Goal: Complete application form

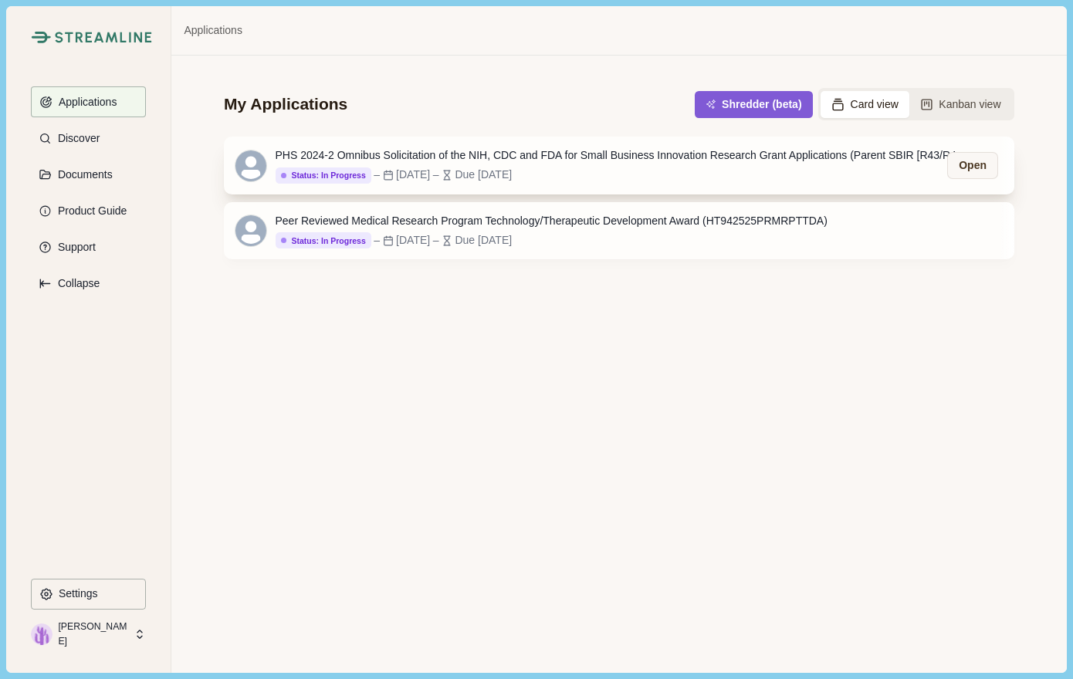
click at [441, 167] on div "Status: In Progress Status: Not Started Status: Go/No Go Status: In Progress St…" at bounding box center [623, 175] width 695 height 17
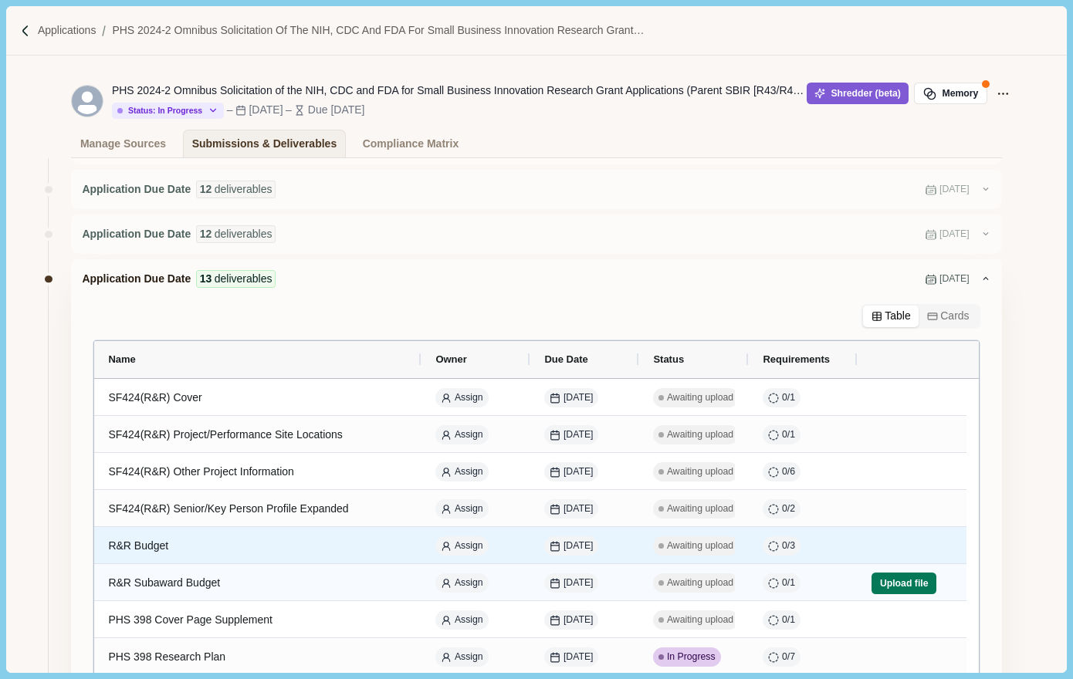
scroll to position [77, 0]
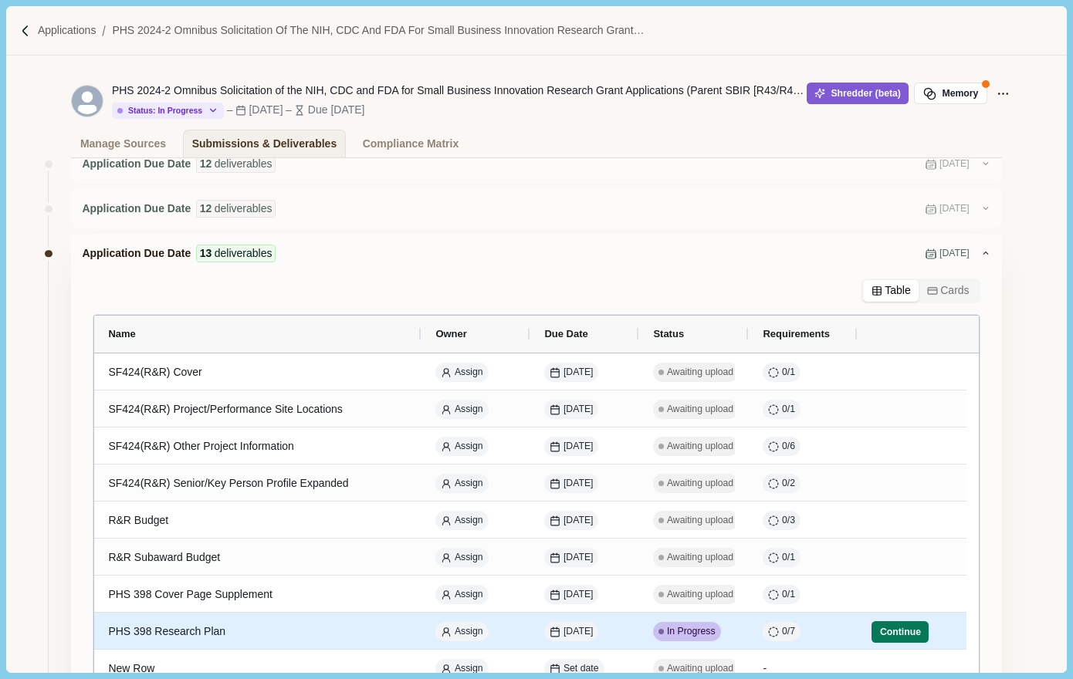
click at [173, 632] on div "PHS 398 Research Plan" at bounding box center [257, 632] width 299 height 30
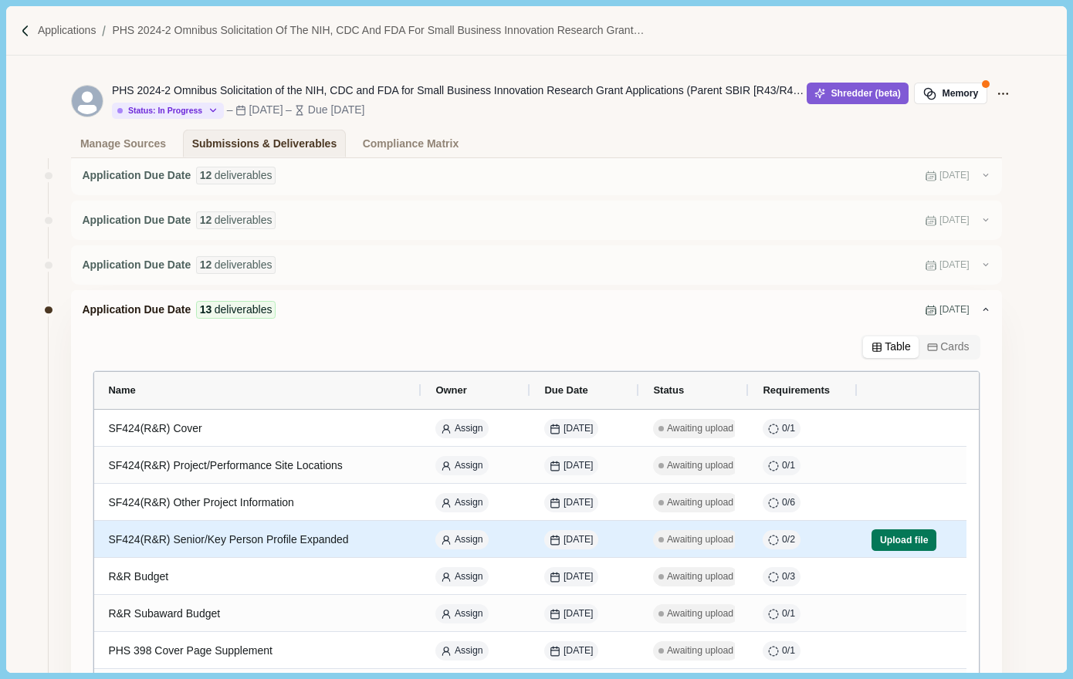
scroll to position [154, 0]
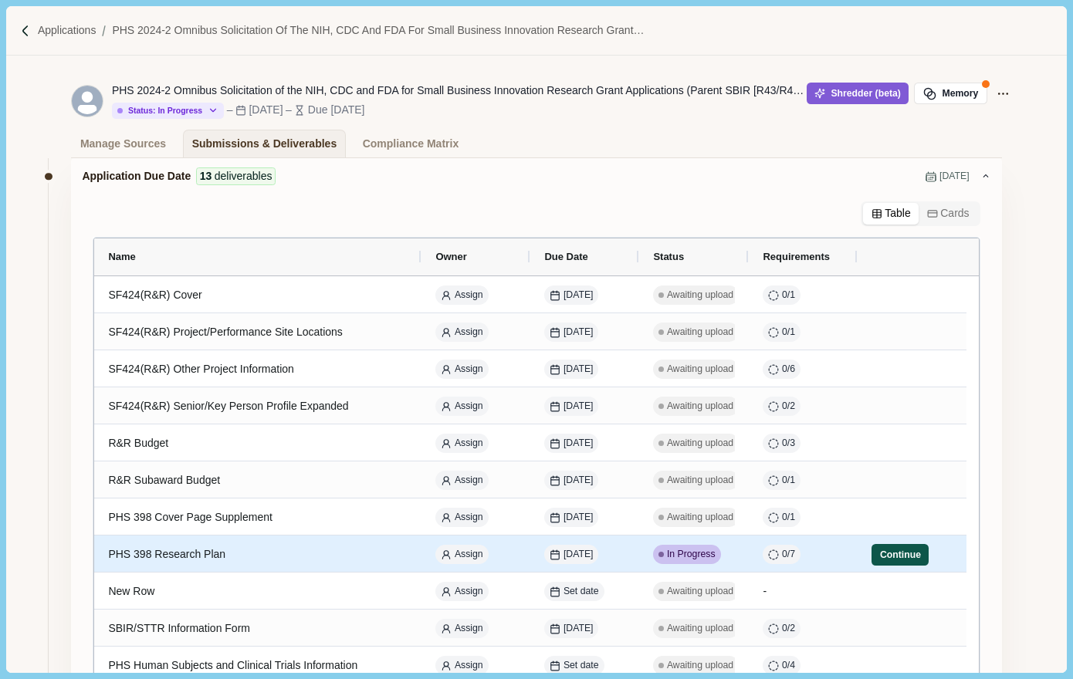
click at [888, 564] on button "Continue" at bounding box center [899, 555] width 57 height 22
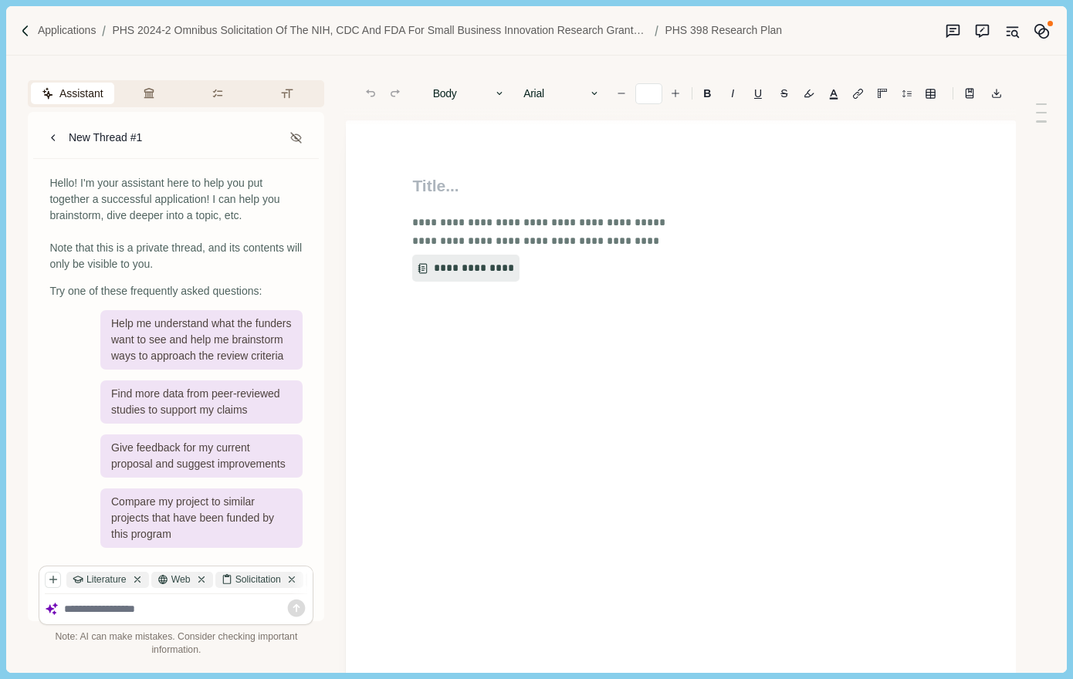
type input "**"
click at [104, 607] on textarea at bounding box center [186, 609] width 244 height 13
type textarea "**********"
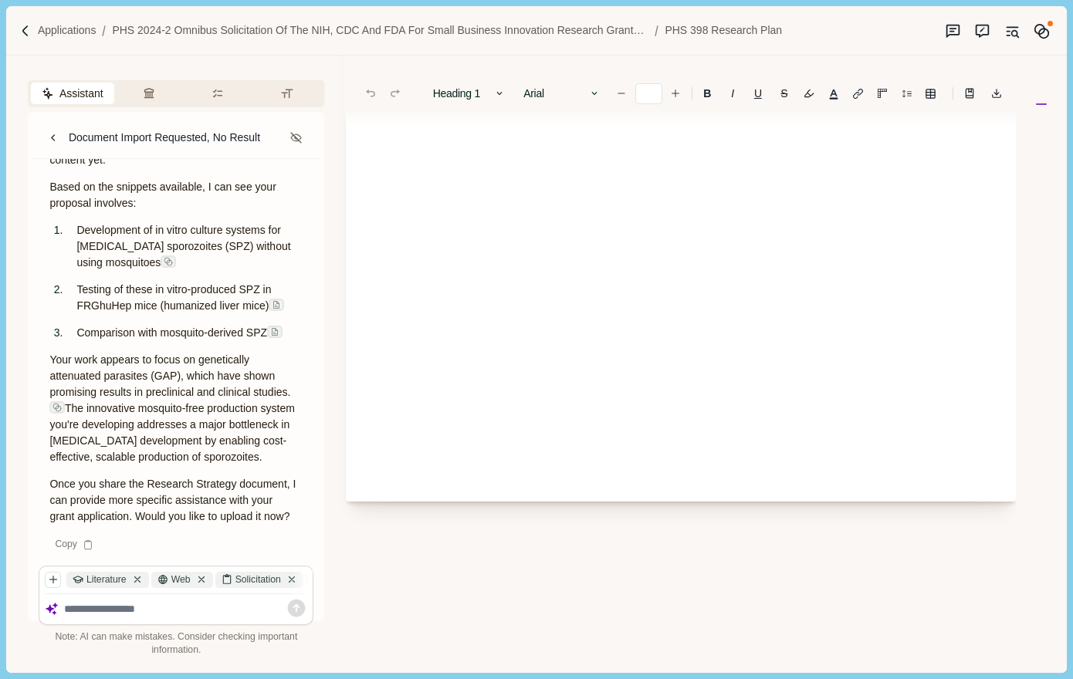
scroll to position [309, 0]
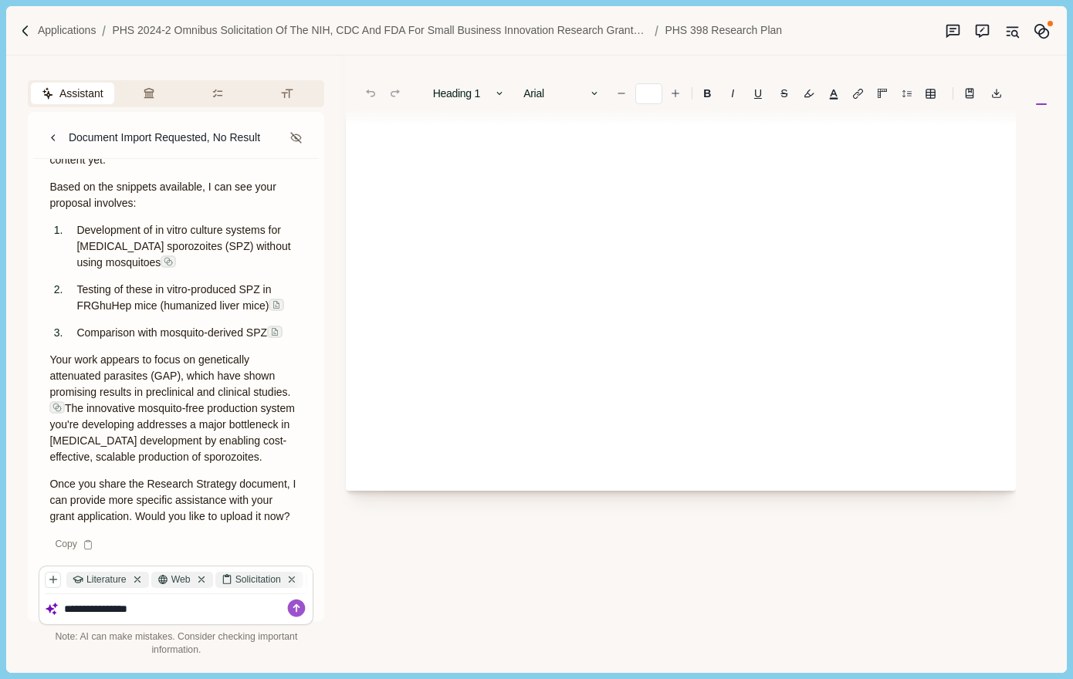
type textarea "**********"
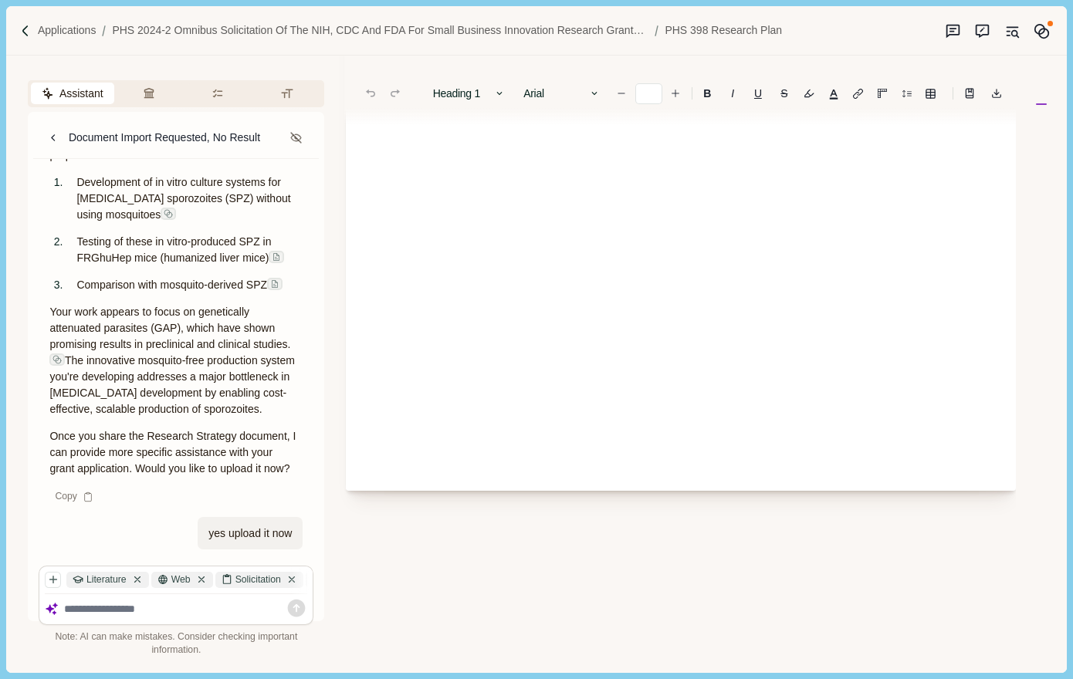
click at [143, 610] on textarea at bounding box center [186, 609] width 244 height 13
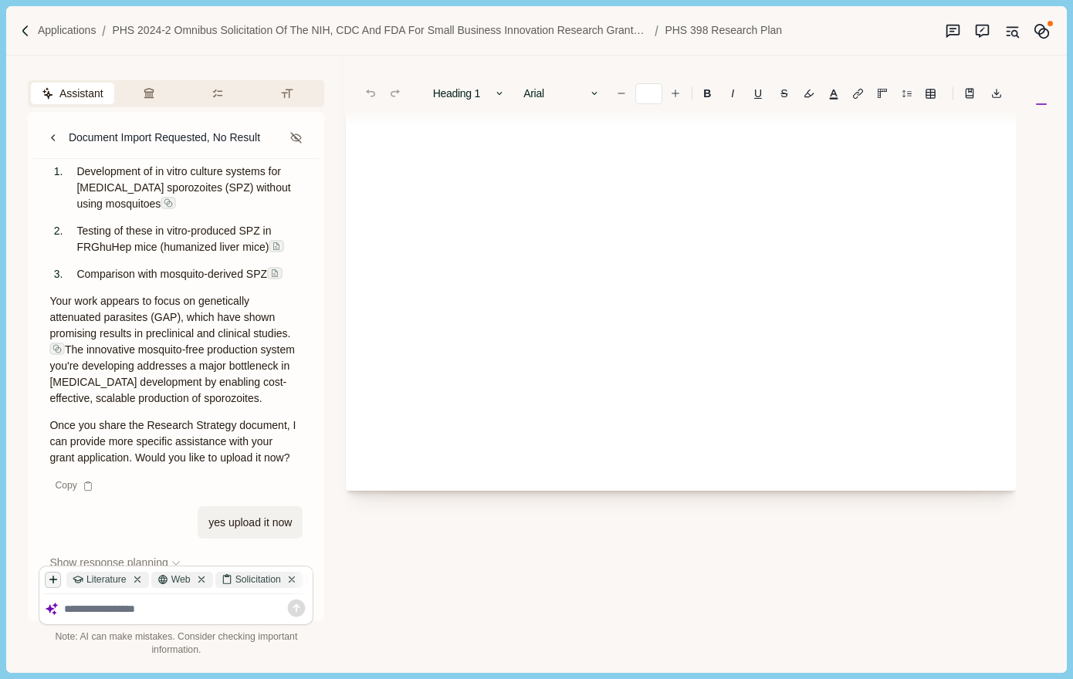
click at [53, 581] on icon "button" at bounding box center [53, 579] width 7 height 7
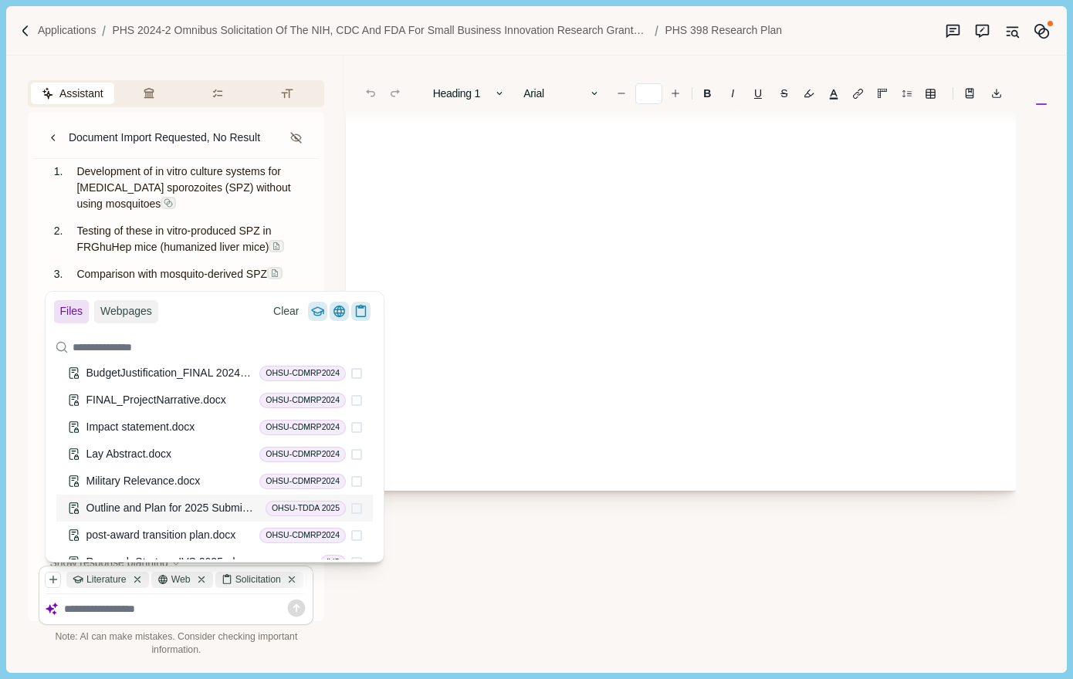
scroll to position [546, 0]
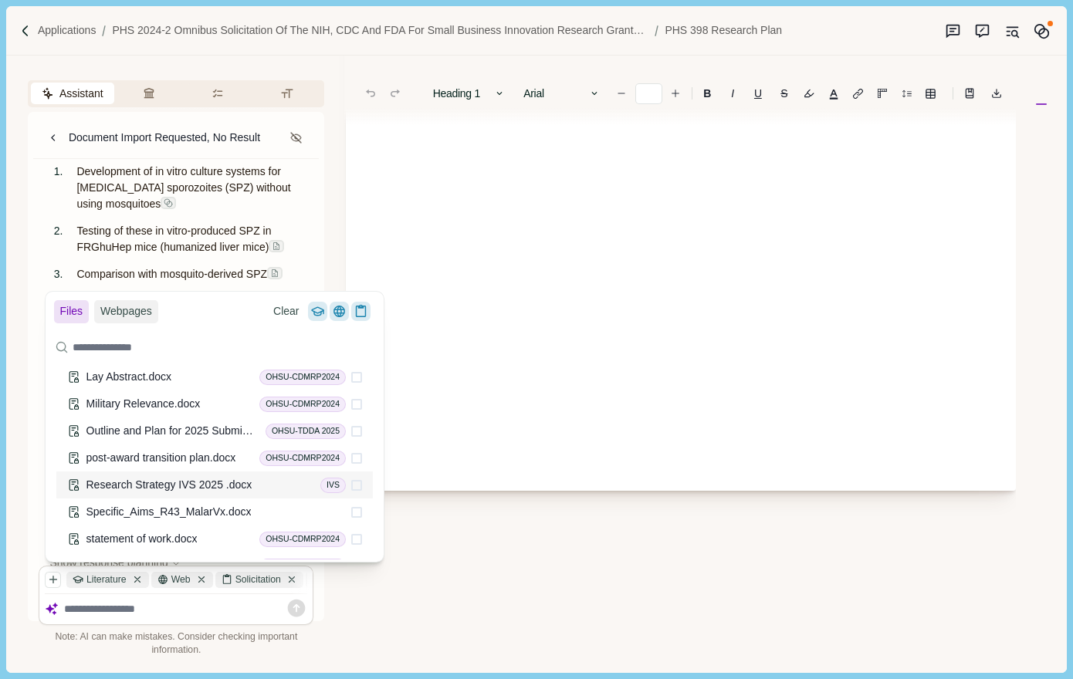
click at [351, 485] on span at bounding box center [356, 485] width 11 height 11
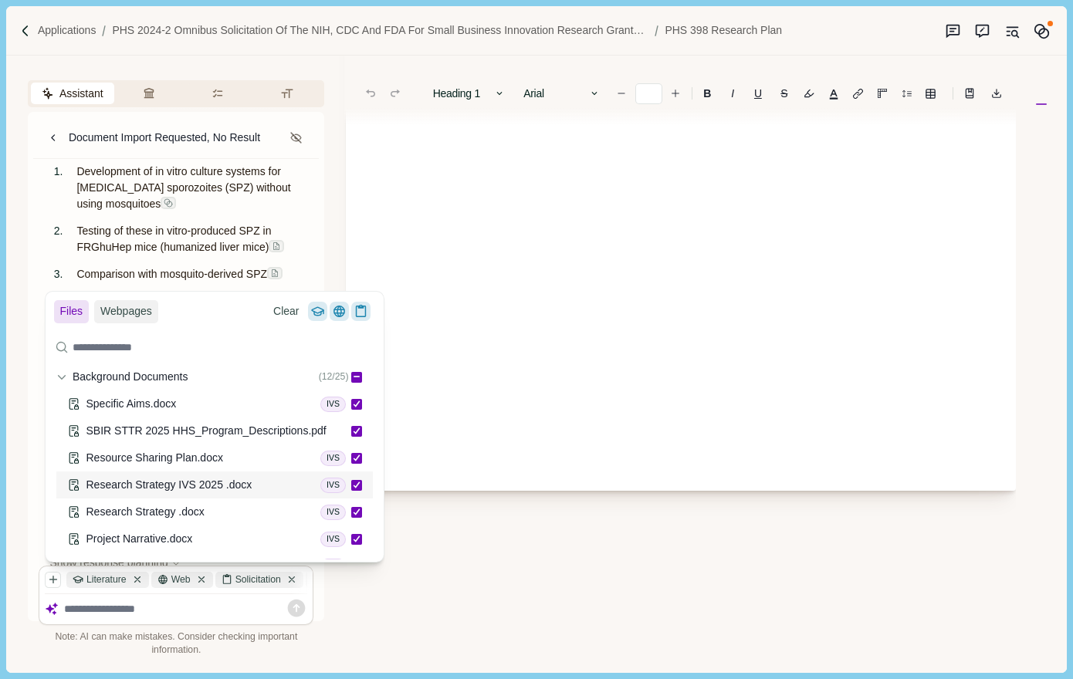
click at [208, 481] on span "Research Strategy IVS 2025 .docx" at bounding box center [169, 484] width 166 height 12
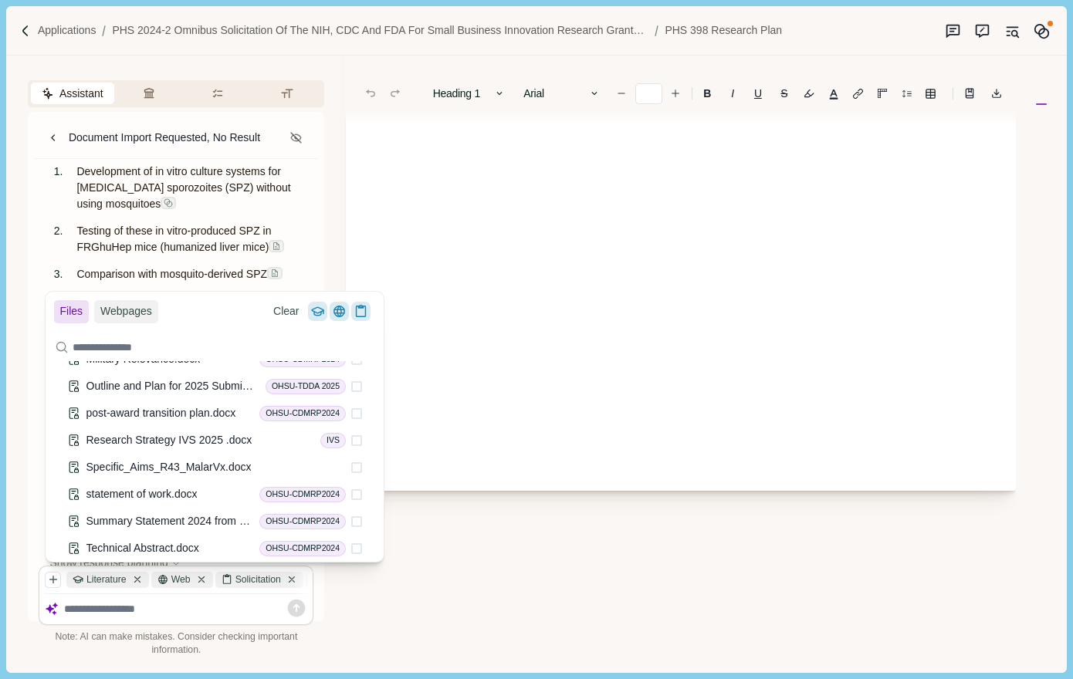
scroll to position [623, 0]
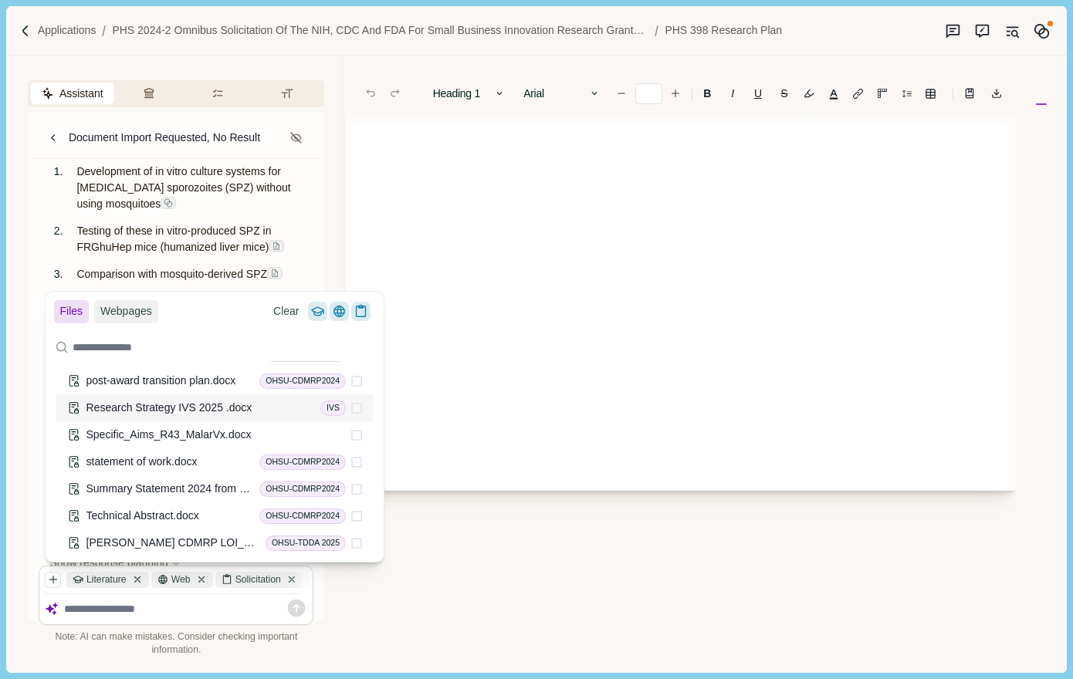
click at [351, 411] on span at bounding box center [356, 408] width 11 height 11
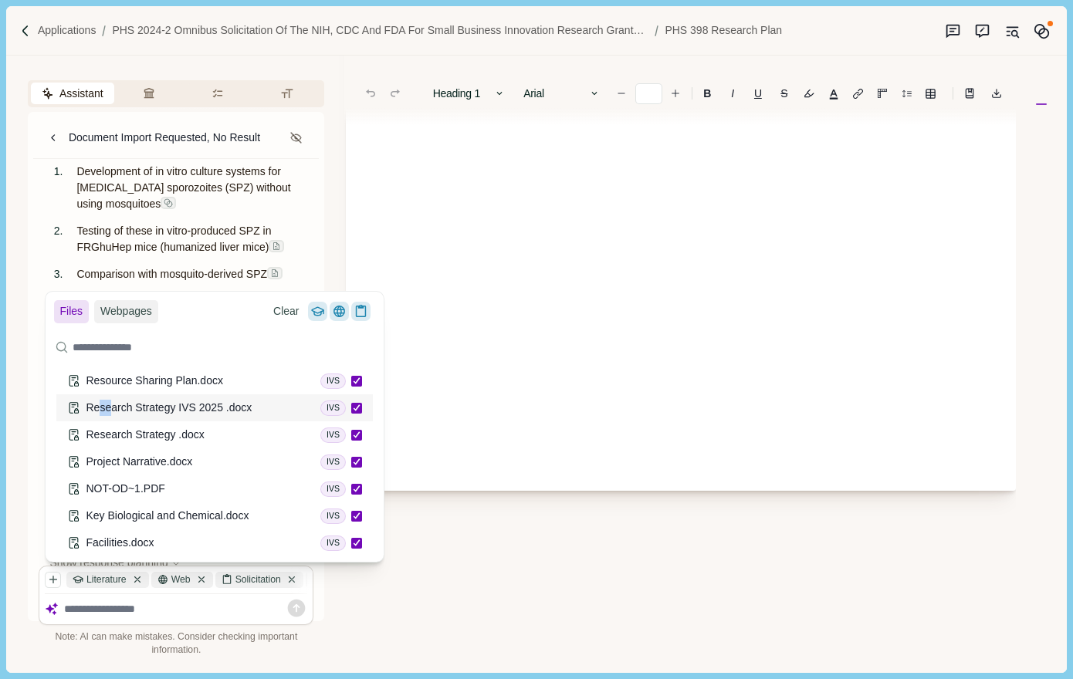
drag, startPoint x: 106, startPoint y: 407, endPoint x: 99, endPoint y: 404, distance: 7.9
click at [99, 404] on span "Research Strategy IVS 2025 .docx" at bounding box center [169, 407] width 166 height 12
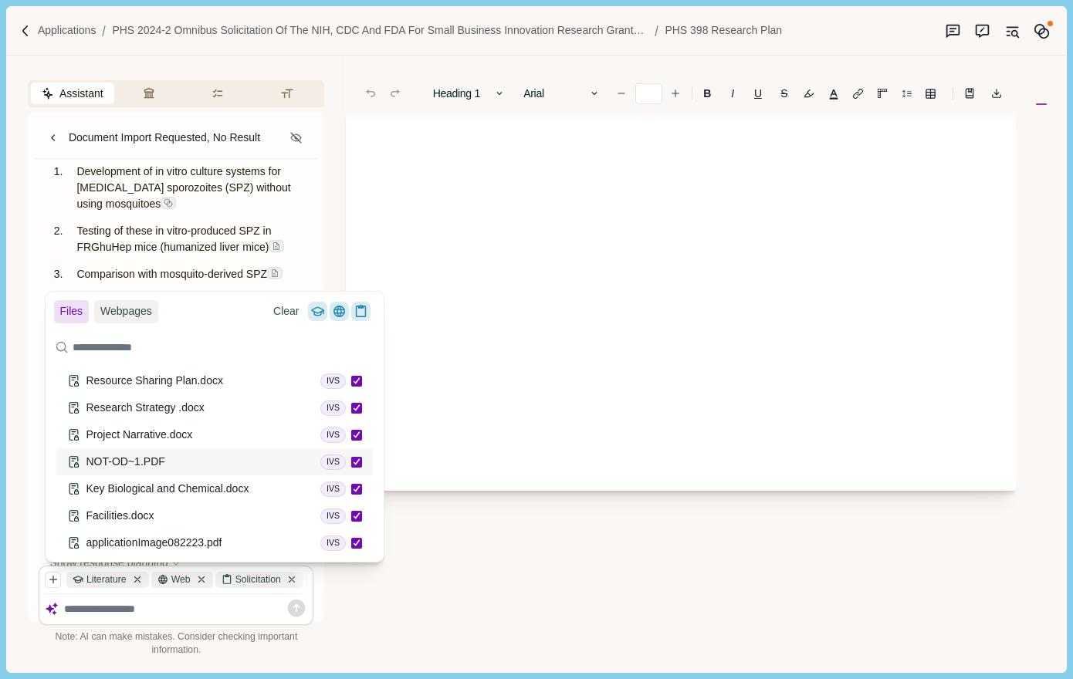
scroll to position [623, 0]
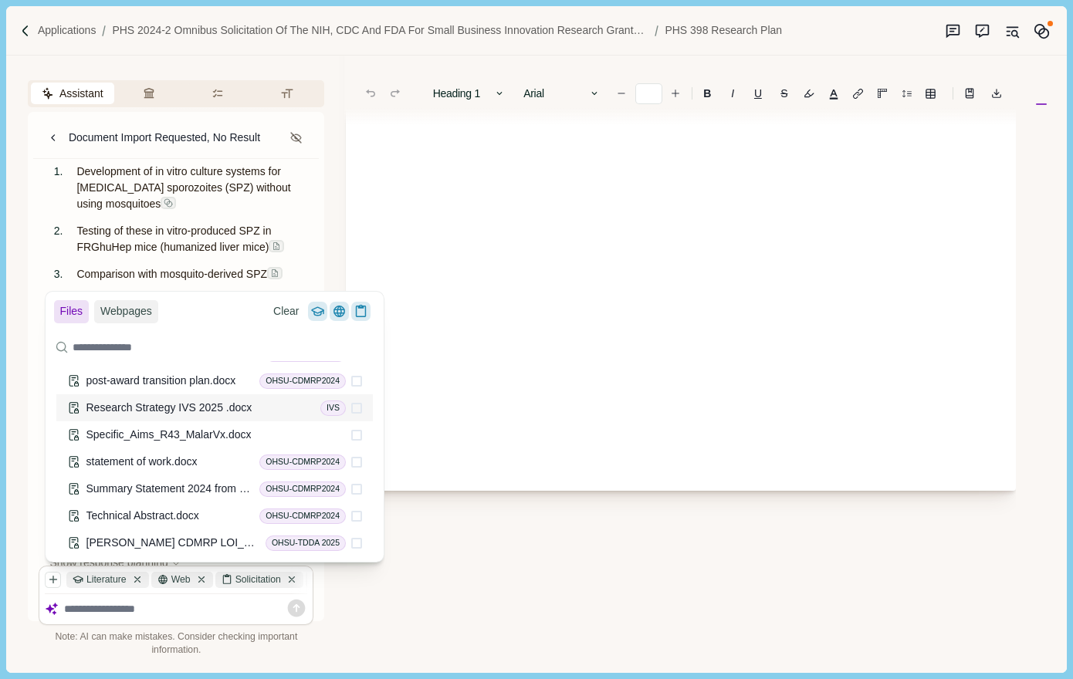
click at [339, 409] on div "Research Strategy IVS 2025 .docx IVS" at bounding box center [214, 407] width 316 height 27
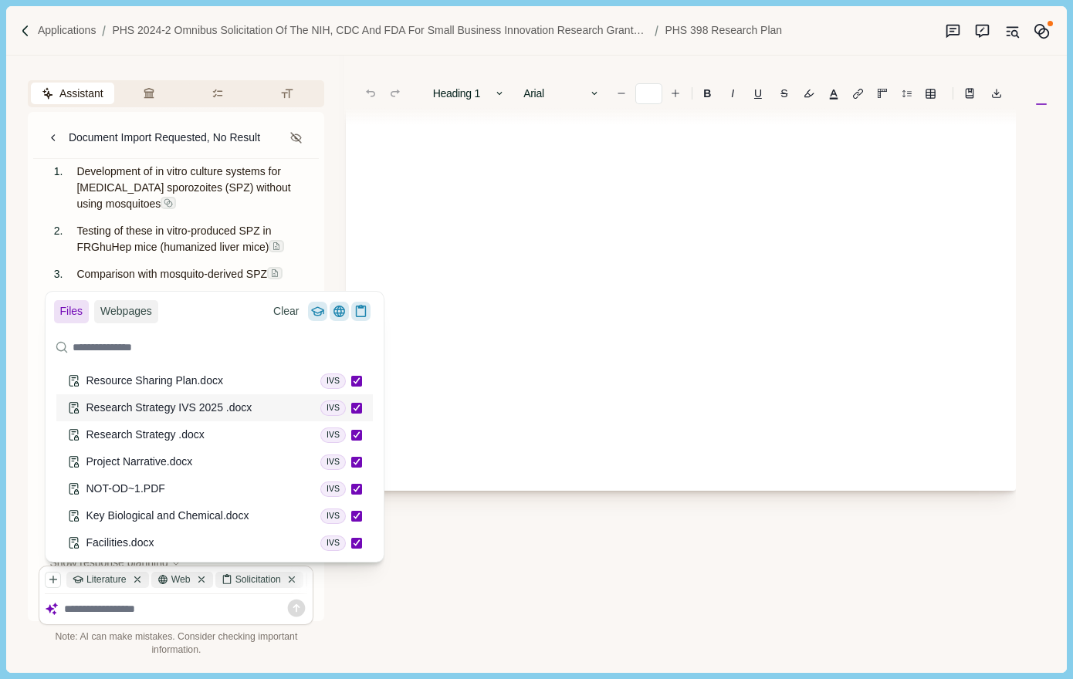
click at [170, 403] on span "Research Strategy IVS 2025 .docx" at bounding box center [169, 407] width 166 height 12
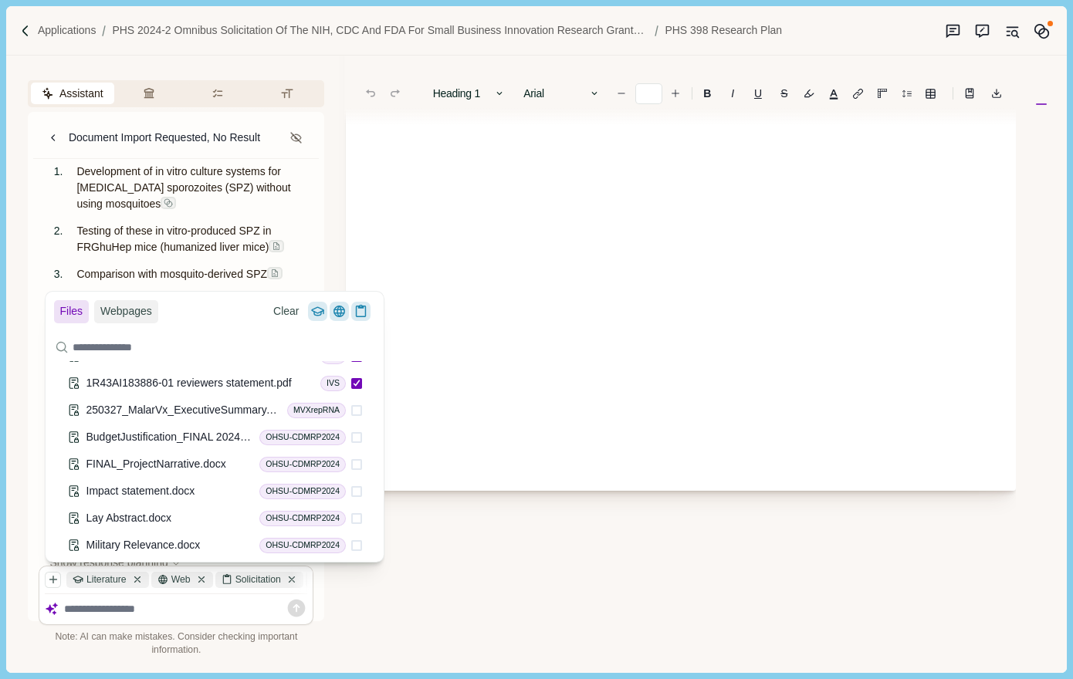
scroll to position [576, 0]
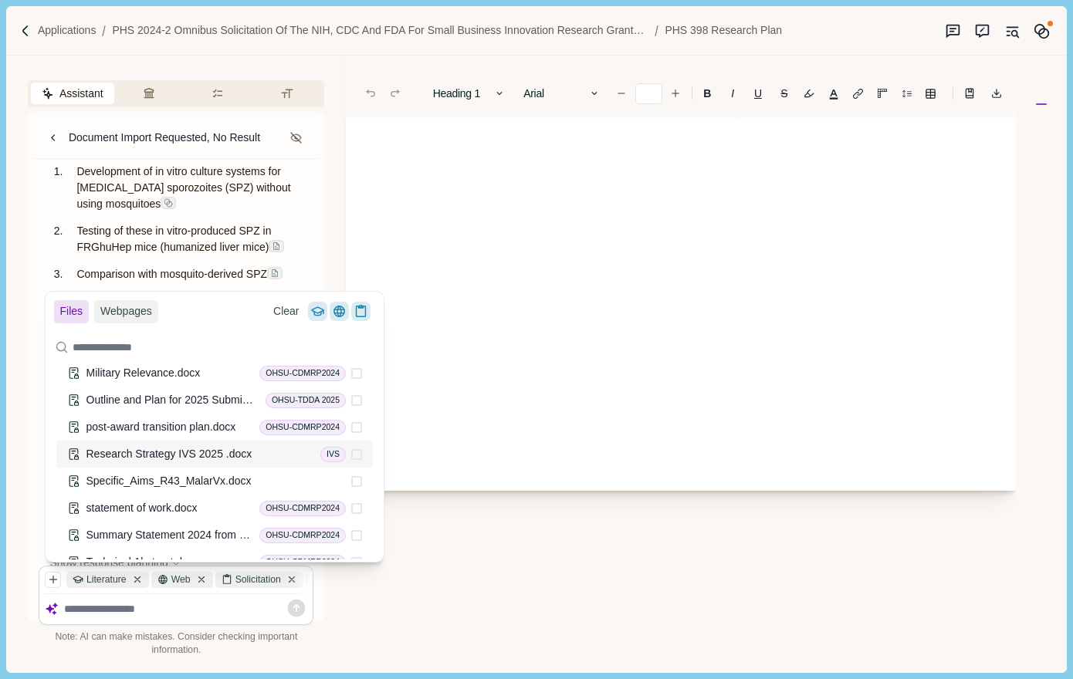
click at [351, 458] on div "Research Strategy IVS 2025 .docx IVS" at bounding box center [214, 454] width 316 height 27
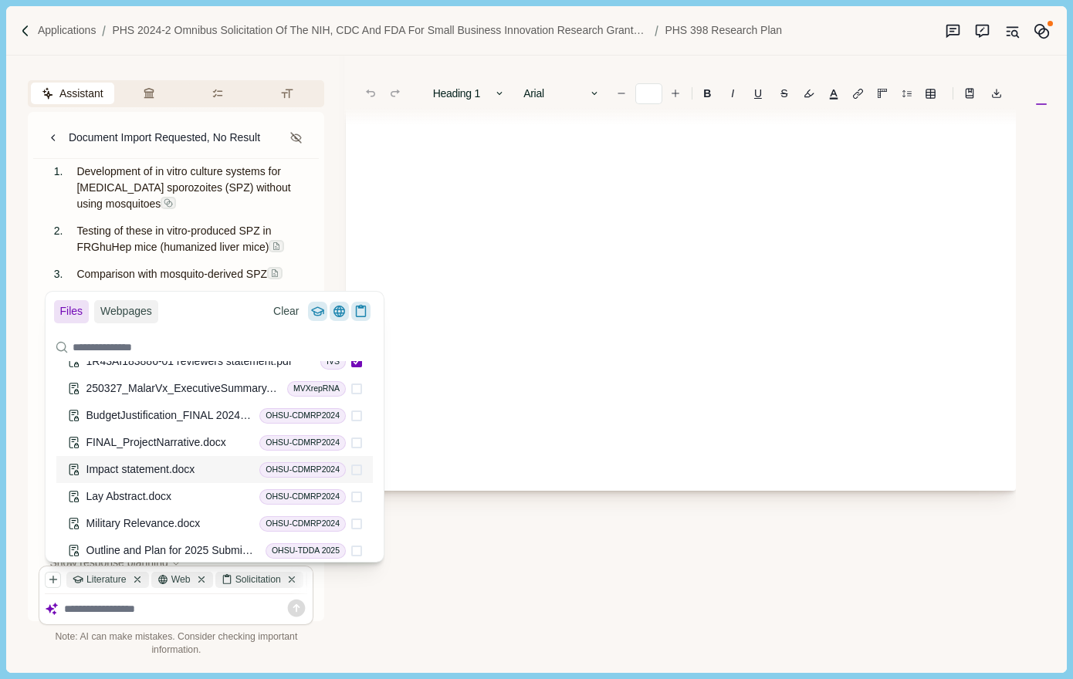
scroll to position [623, 0]
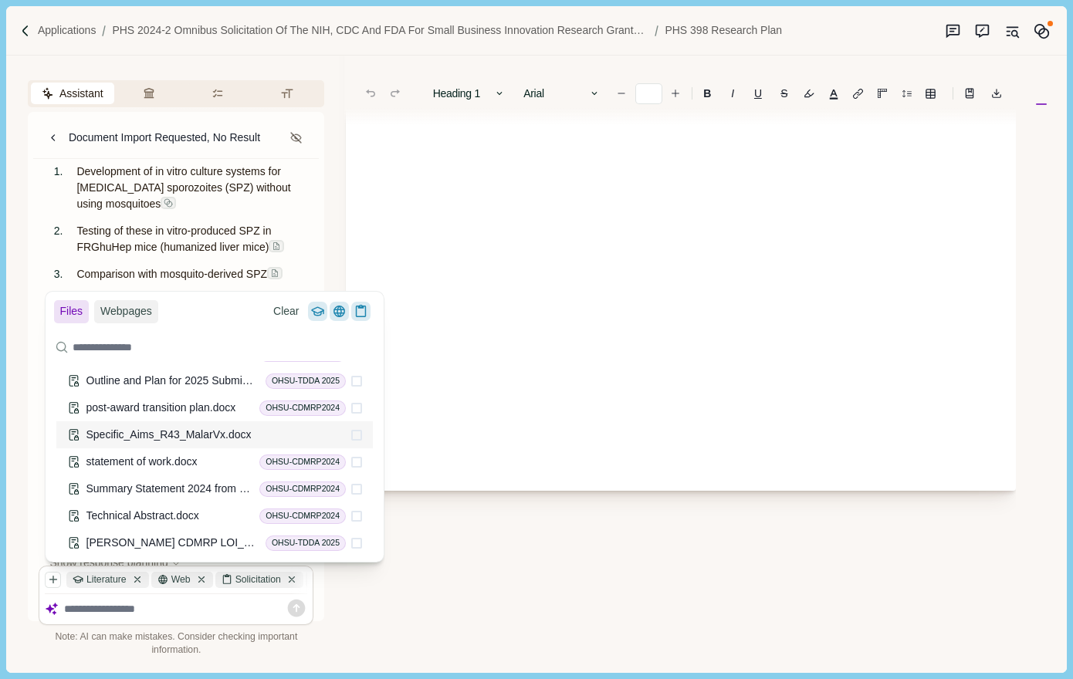
click at [194, 431] on span "Specific_Aims_R43_MalarVx.docx" at bounding box center [168, 434] width 165 height 12
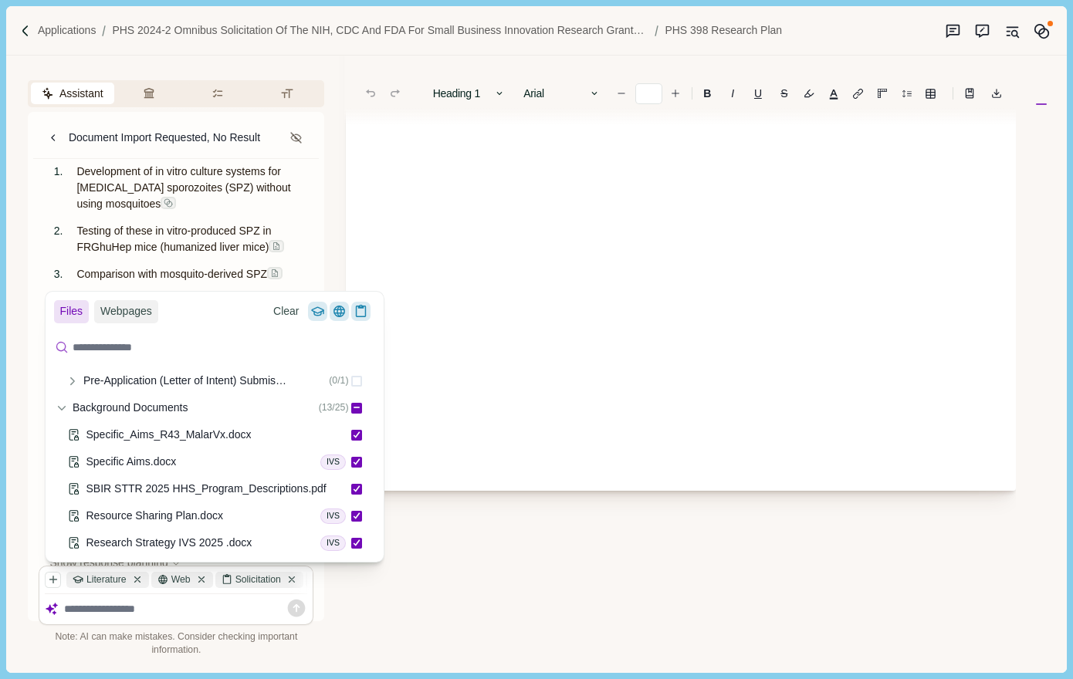
click at [111, 346] on input at bounding box center [214, 347] width 327 height 27
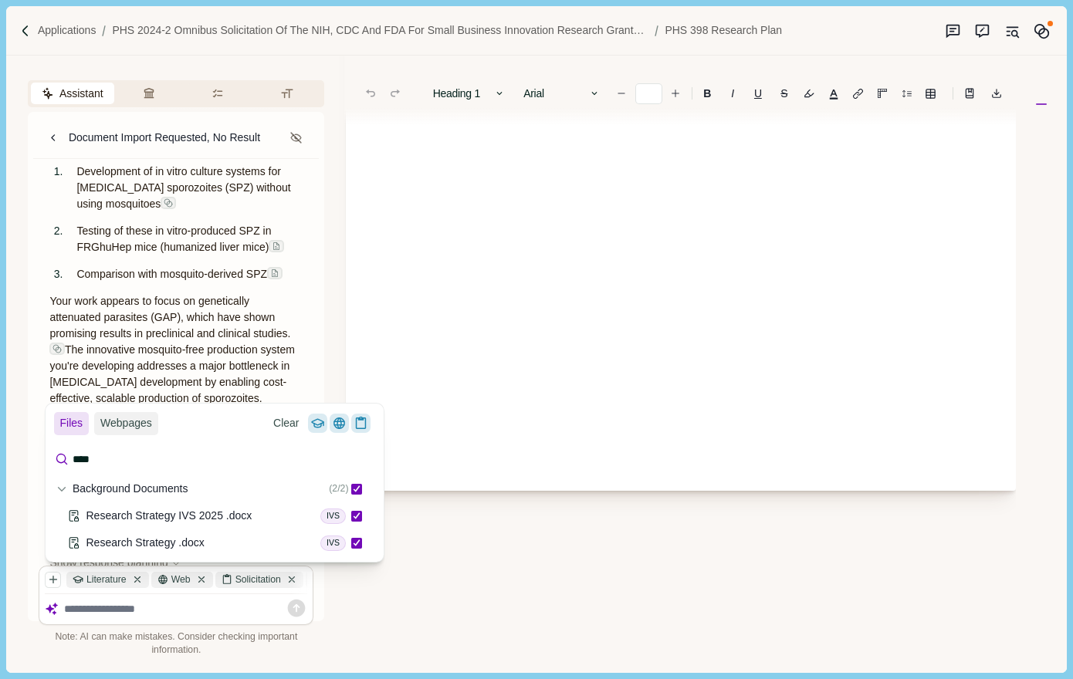
scroll to position [0, 0]
click at [76, 515] on icon at bounding box center [74, 516] width 14 height 14
click at [73, 546] on icon at bounding box center [74, 543] width 14 height 14
click at [106, 454] on input "****" at bounding box center [214, 459] width 327 height 27
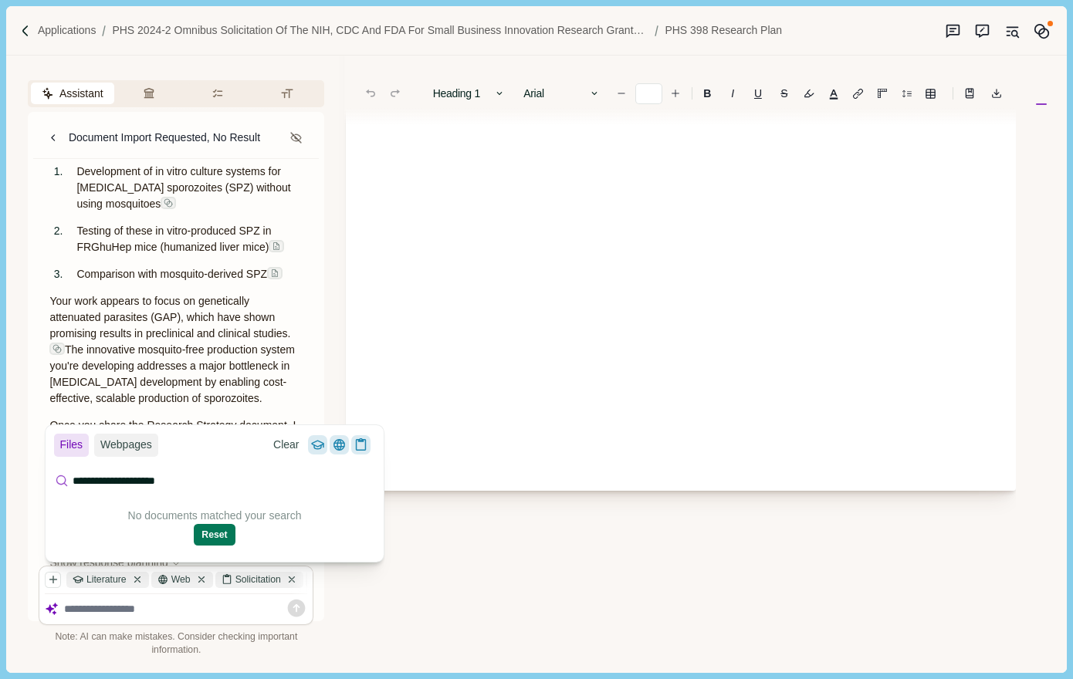
click at [130, 482] on input "**********" at bounding box center [214, 481] width 327 height 27
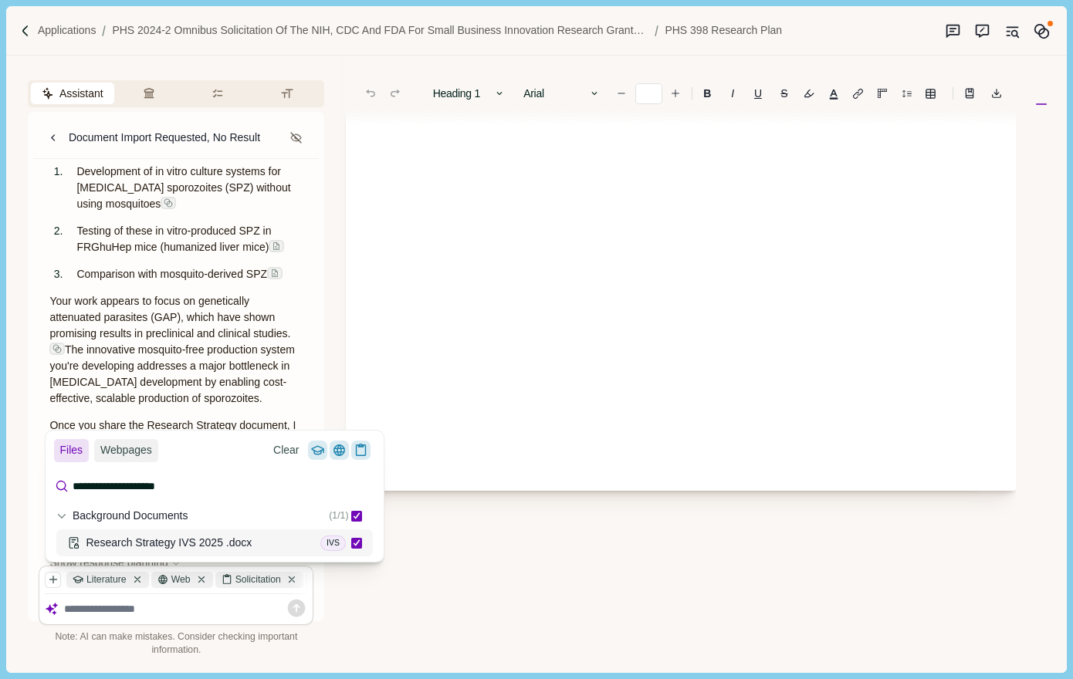
type input "**********"
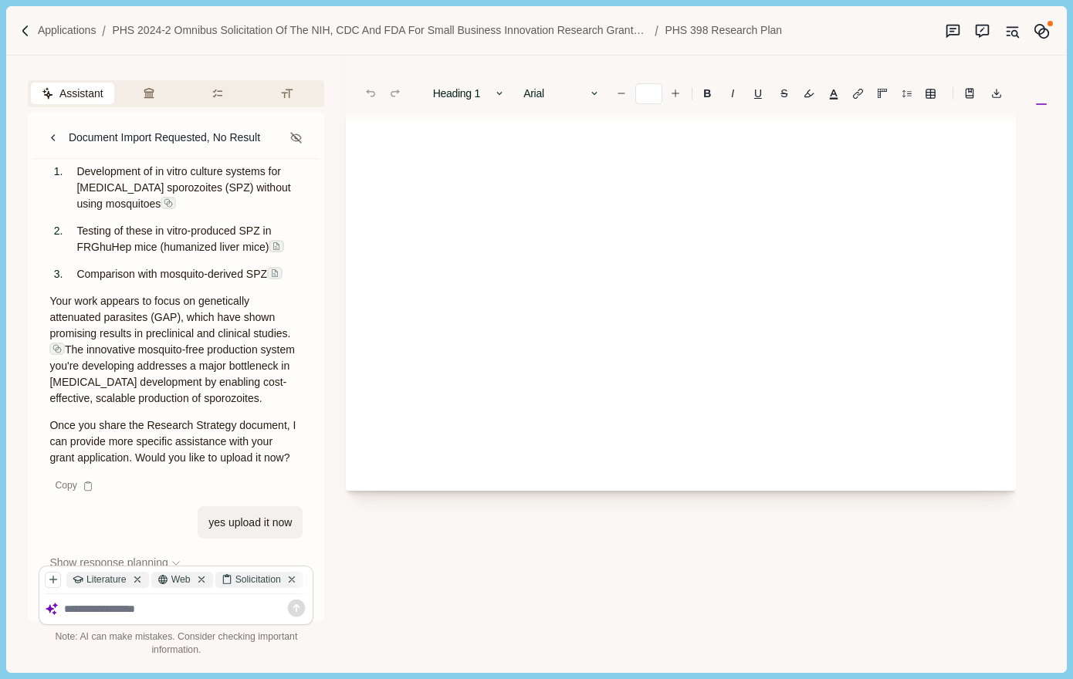
click at [432, 610] on div "**********" at bounding box center [680, 327] width 669 height 1161
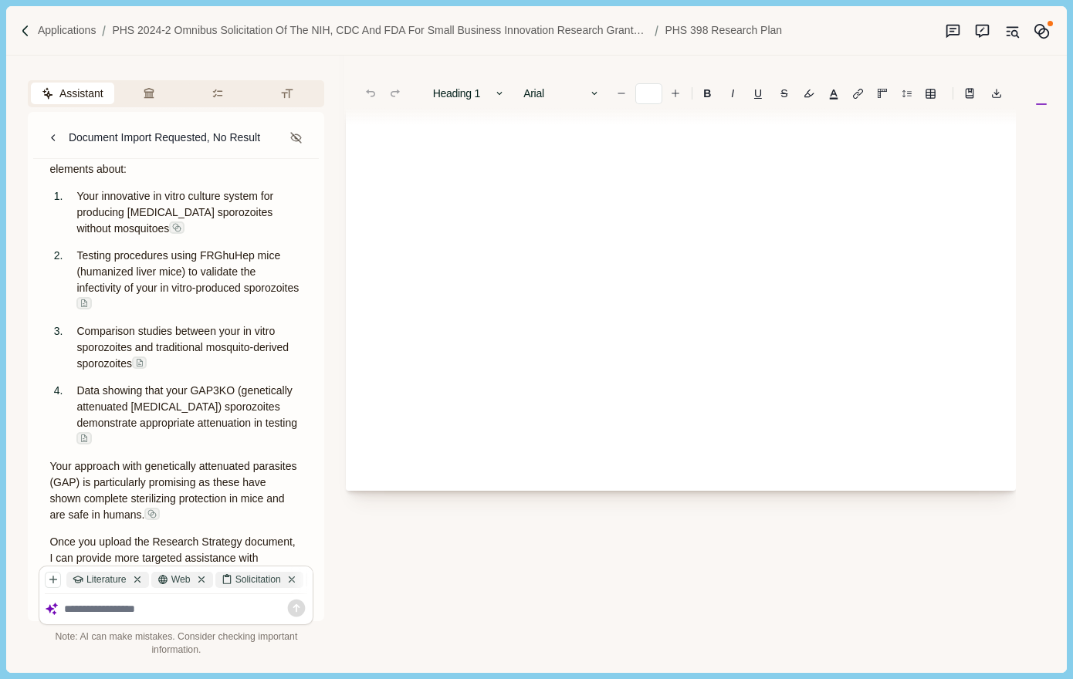
scroll to position [928, 0]
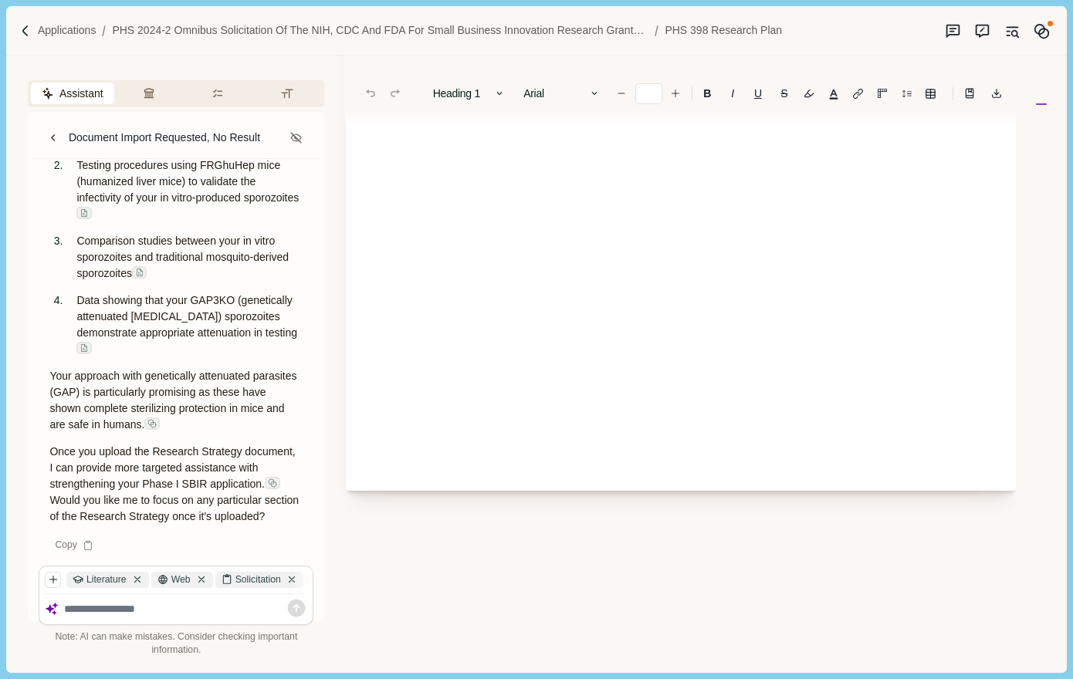
click at [255, 600] on div at bounding box center [186, 609] width 244 height 19
click at [258, 579] on div "Solicitation" at bounding box center [259, 580] width 88 height 16
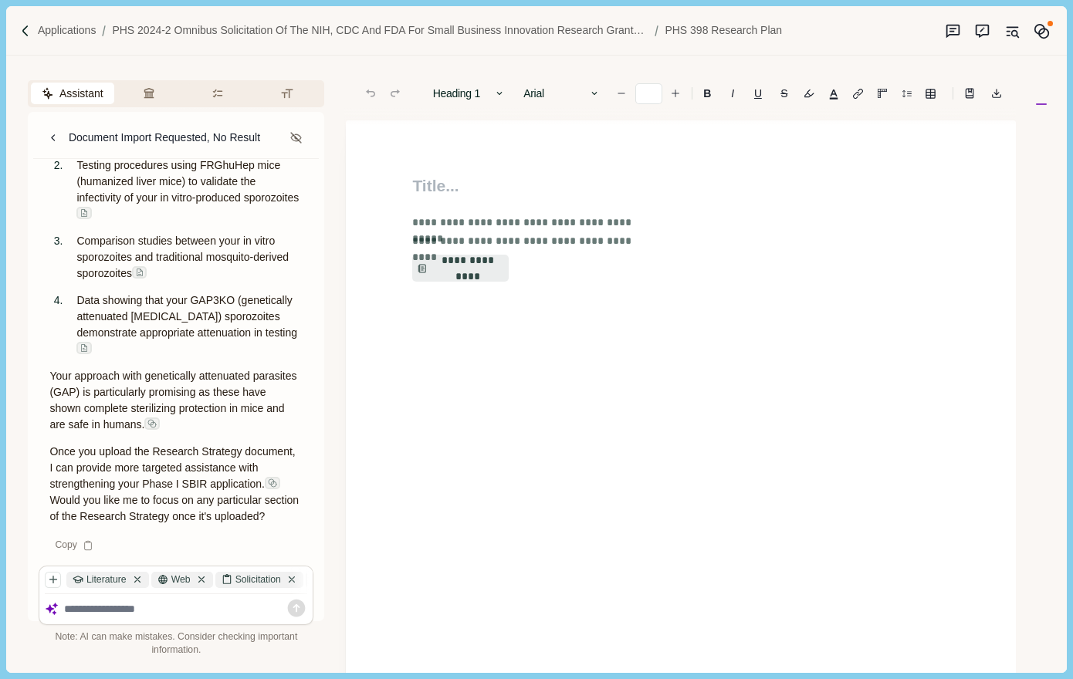
click at [142, 608] on textarea at bounding box center [186, 609] width 244 height 13
click at [50, 577] on icon "button" at bounding box center [53, 579] width 11 height 11
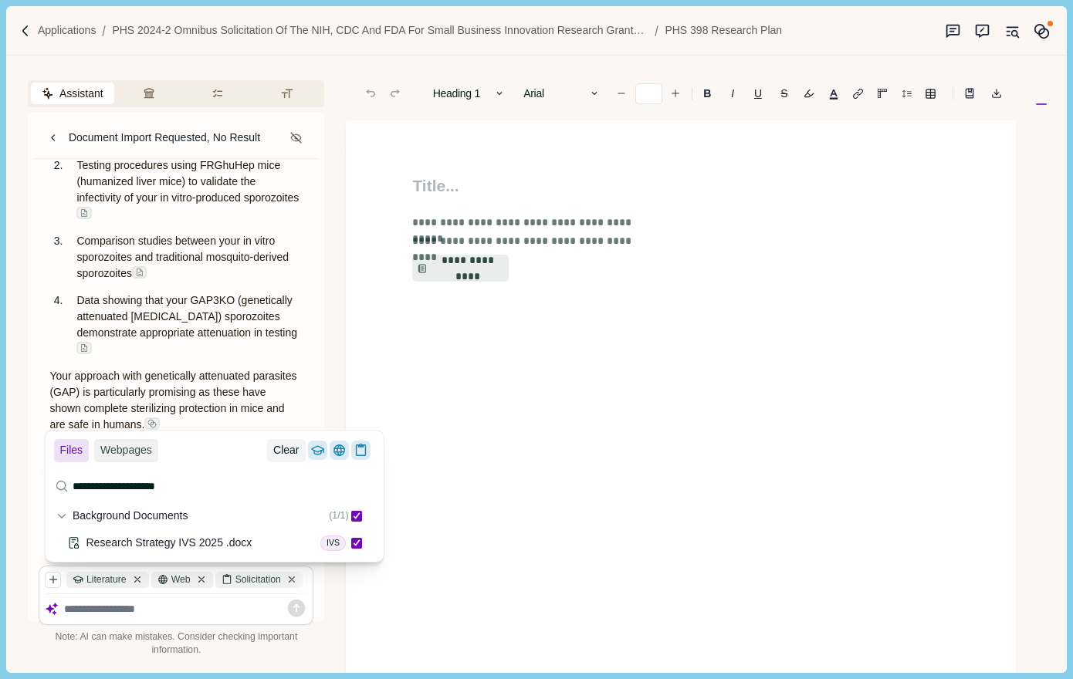
click at [292, 449] on button "Clear" at bounding box center [286, 450] width 38 height 23
click at [357, 543] on span at bounding box center [356, 543] width 11 height 11
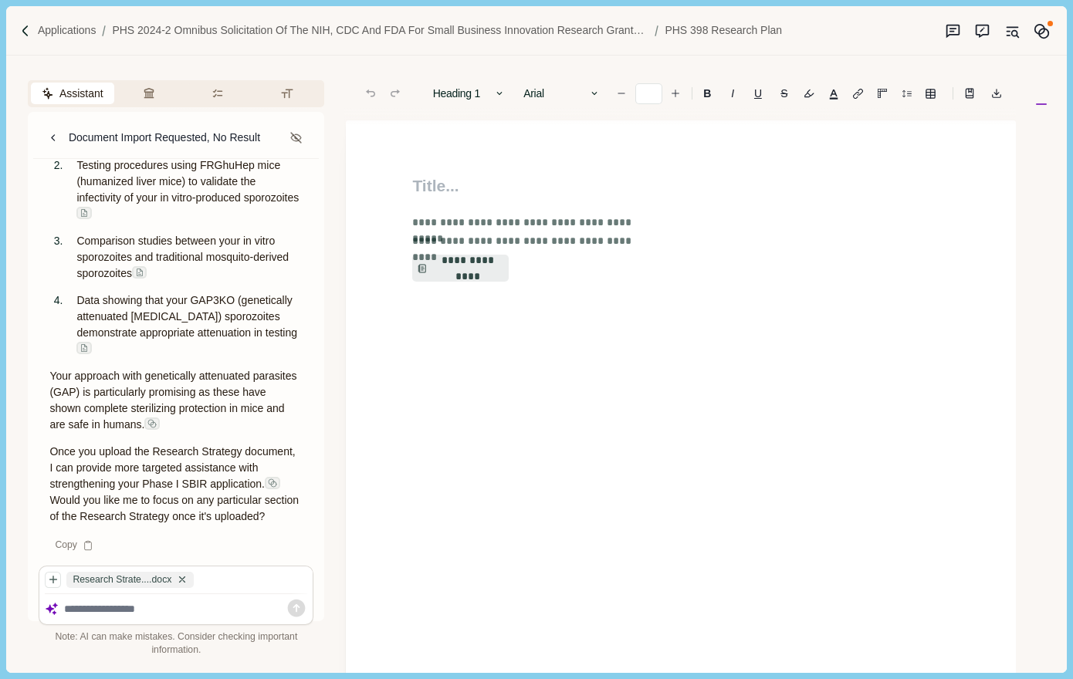
click at [212, 604] on textarea at bounding box center [186, 609] width 244 height 13
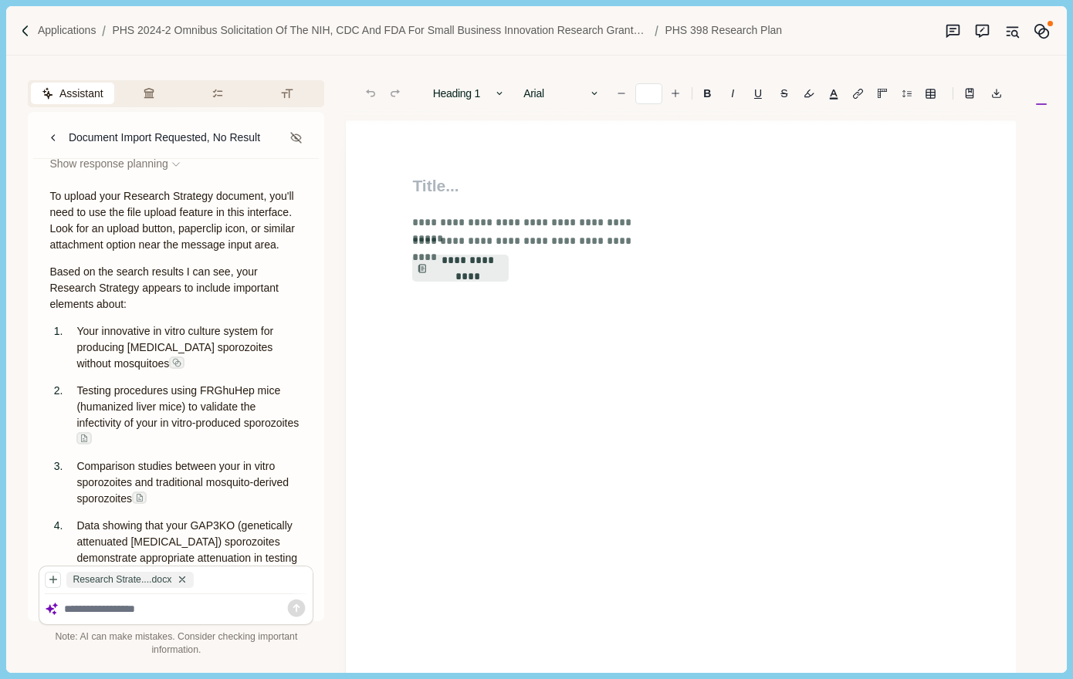
scroll to position [619, 0]
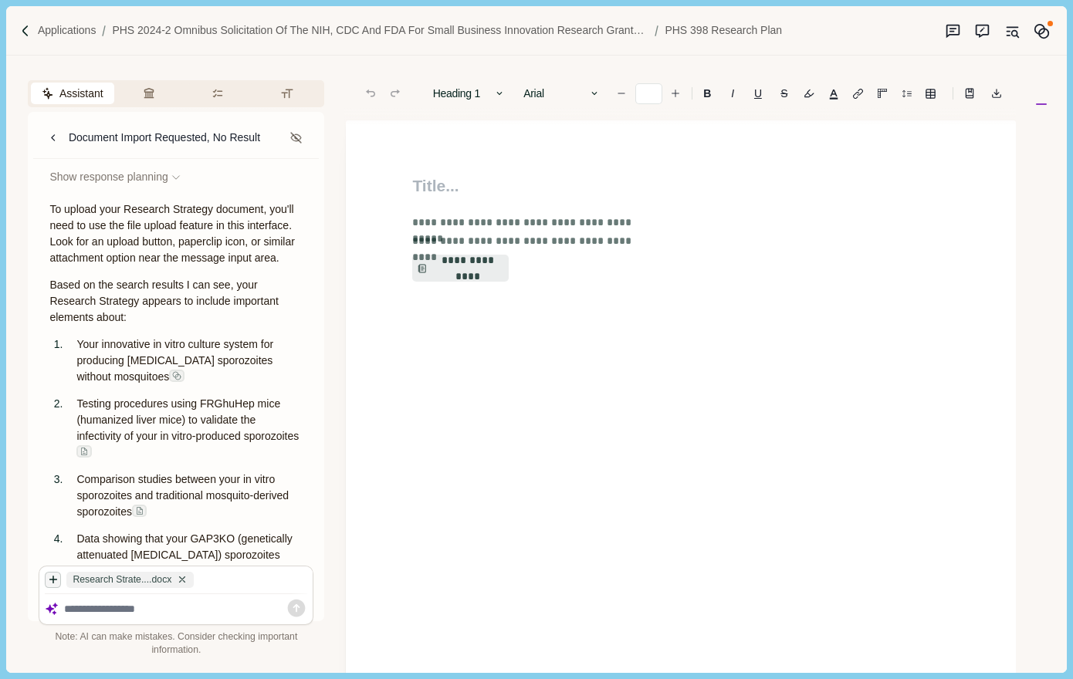
click at [54, 581] on icon "button" at bounding box center [53, 579] width 11 height 11
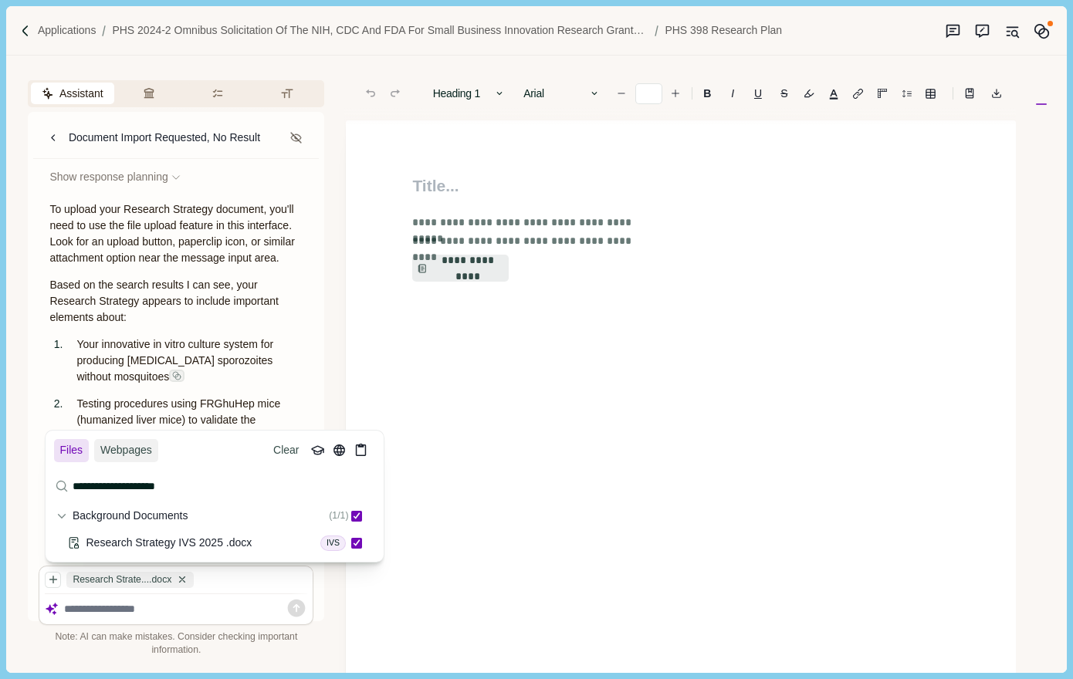
click at [203, 266] on p "To upload your Research Strategy document, you'll need to use the file upload f…" at bounding box center [175, 233] width 253 height 65
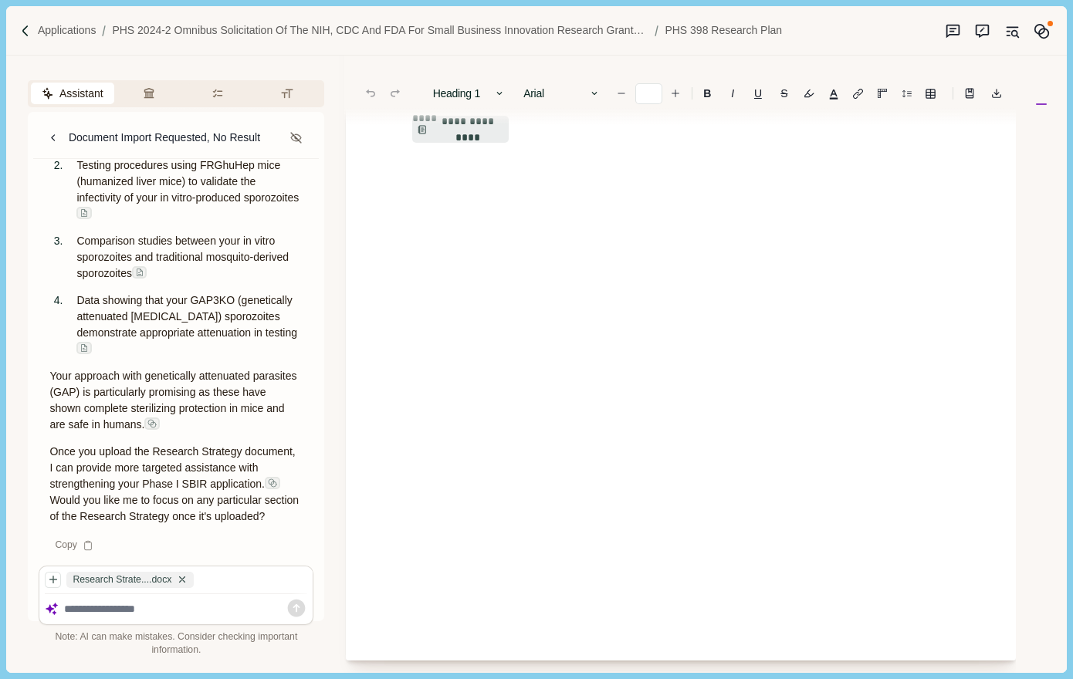
scroll to position [0, 0]
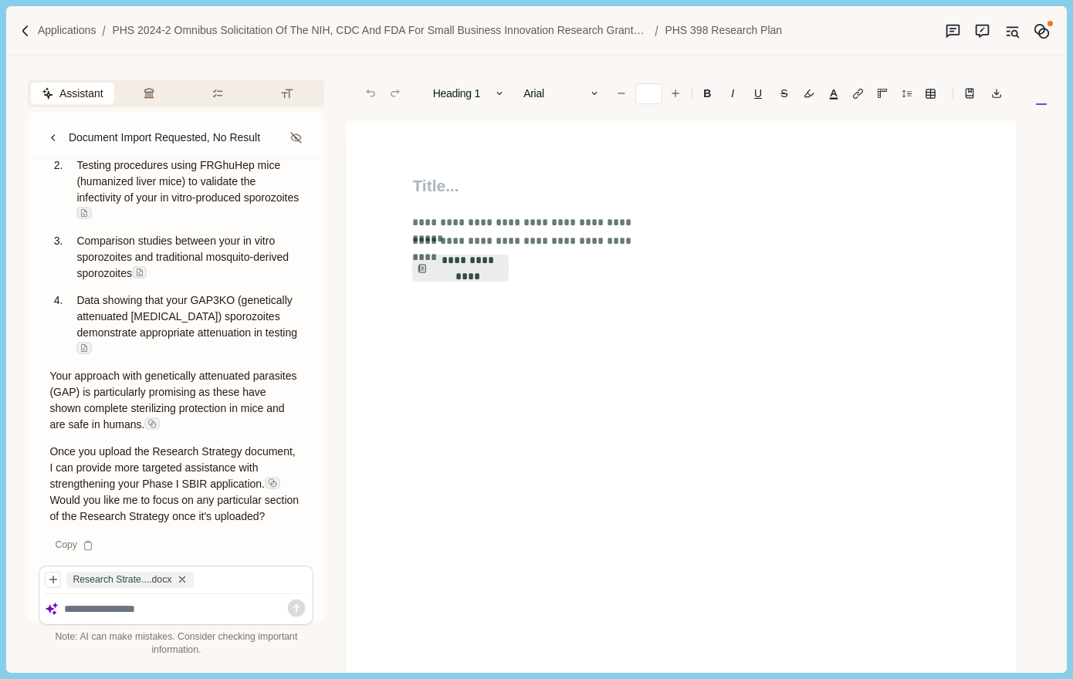
click at [443, 182] on h1 at bounding box center [680, 186] width 536 height 25
drag, startPoint x: 66, startPoint y: 214, endPoint x: 5, endPoint y: 217, distance: 61.0
click at [60, 215] on ol "Your innovative in vitro culture system for producing Plasmodium falciparum spo…" at bounding box center [176, 227] width 275 height 259
